Goal: Transaction & Acquisition: Purchase product/service

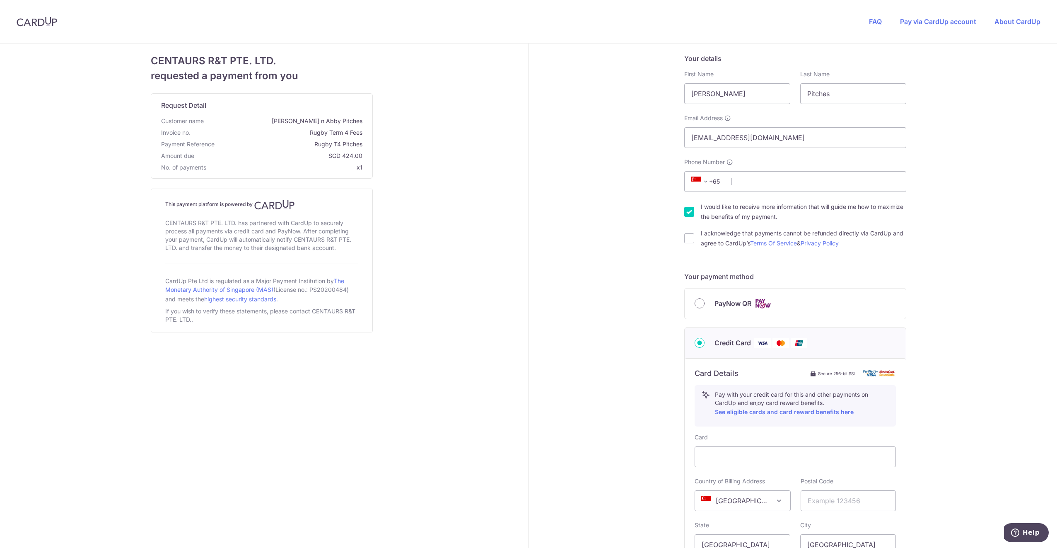
click at [696, 302] on input "PayNow QR" at bounding box center [700, 303] width 10 height 10
radio input "true"
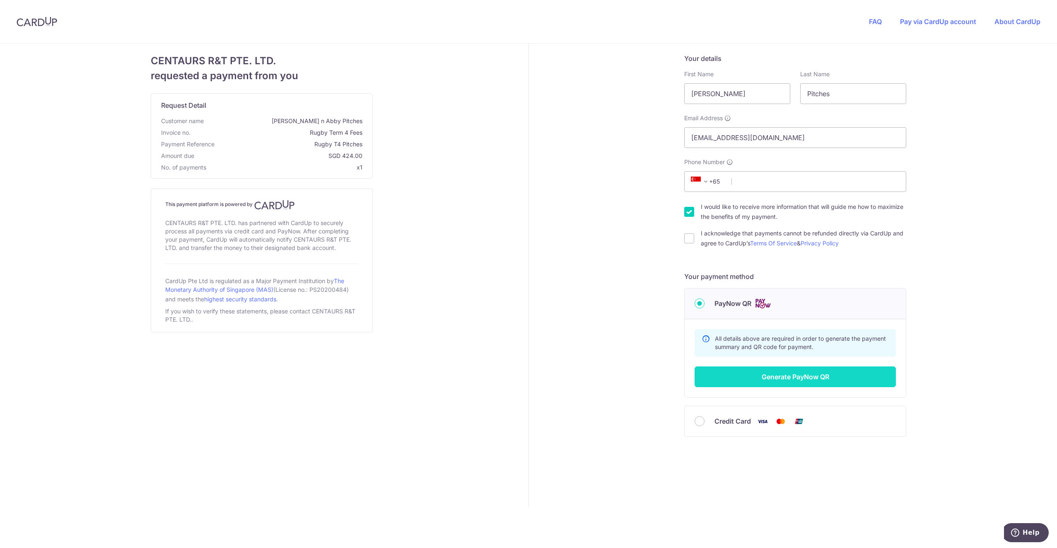
click at [774, 375] on button "Generate PayNow QR" at bounding box center [795, 376] width 201 height 21
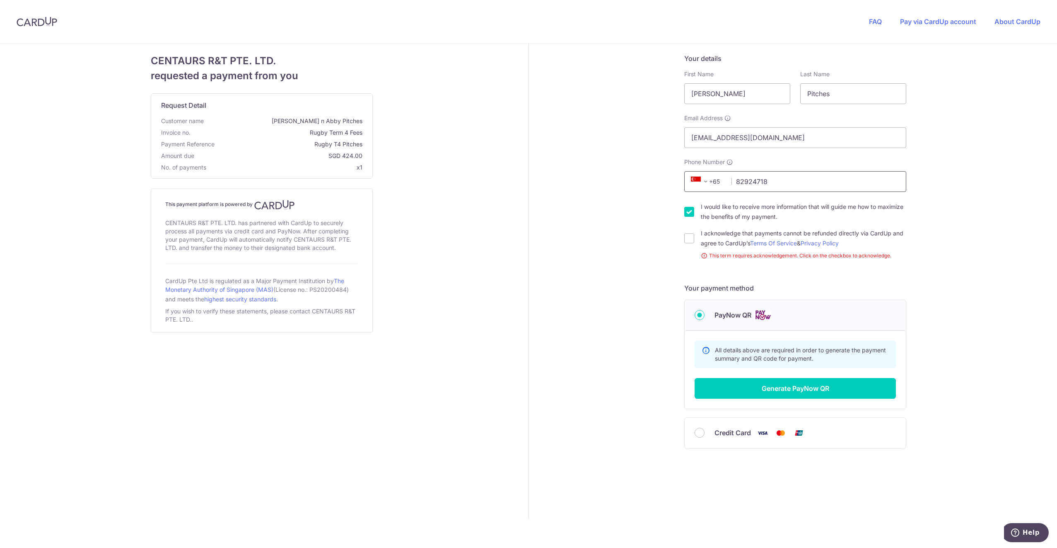
type input "82924718"
click at [634, 205] on div "Your details First Name [PERSON_NAME] Last Name Pitches Email Address [EMAIL_AD…" at bounding box center [795, 280] width 533 height 475
click at [687, 238] on input "I acknowledge that payments cannot be refunded directly via CardUp and agree to…" at bounding box center [689, 238] width 10 height 10
checkbox input "true"
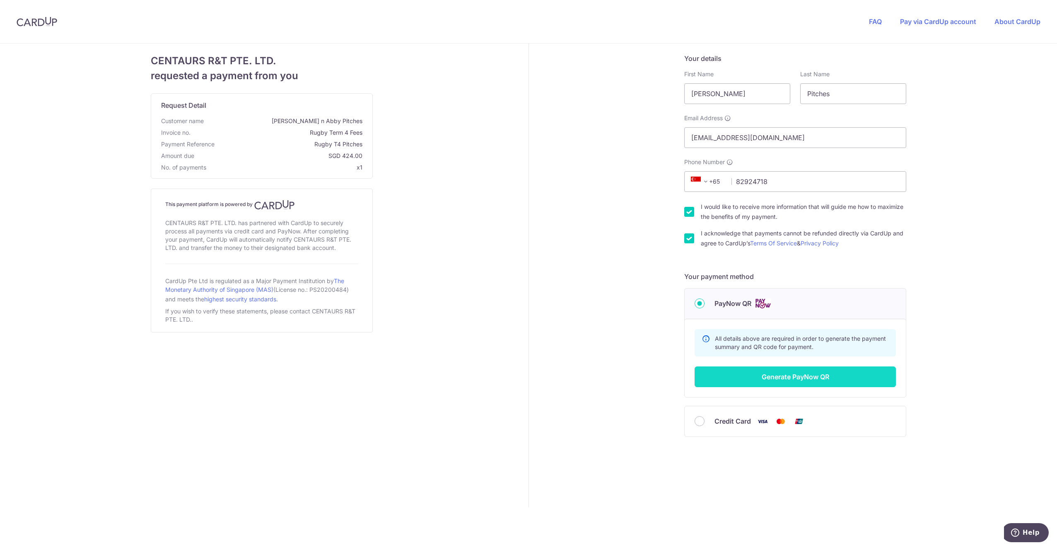
click at [771, 377] on button "Generate PayNow QR" at bounding box center [795, 376] width 201 height 21
